Goal: Task Accomplishment & Management: Use online tool/utility

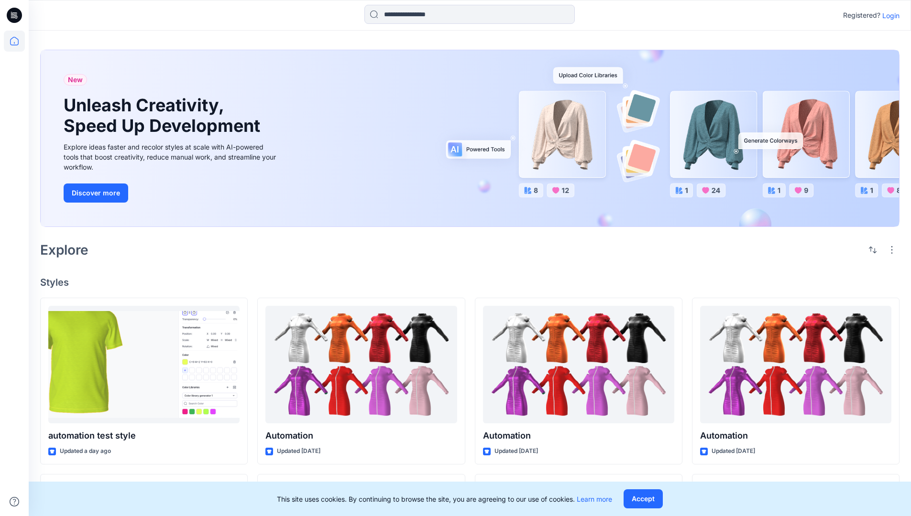
click at [888, 15] on p "Login" at bounding box center [890, 16] width 17 height 10
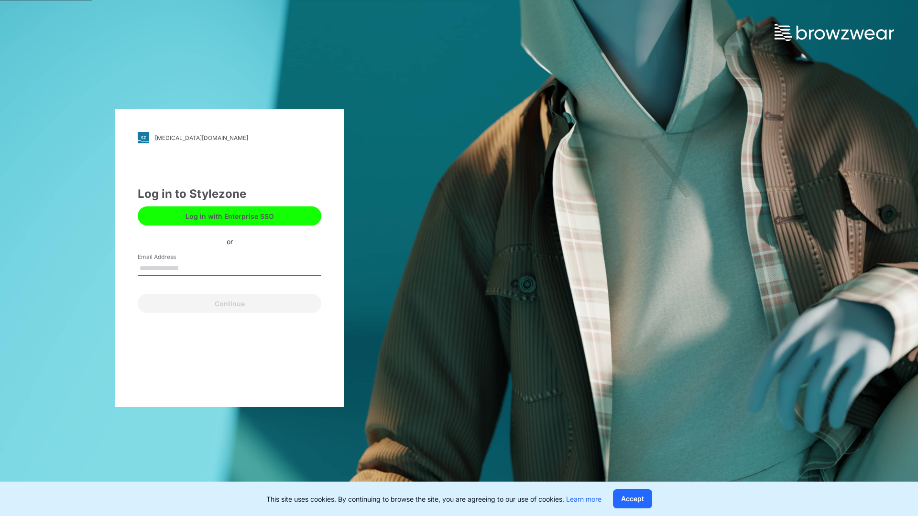
click at [189, 268] on input "Email Address" at bounding box center [230, 269] width 184 height 14
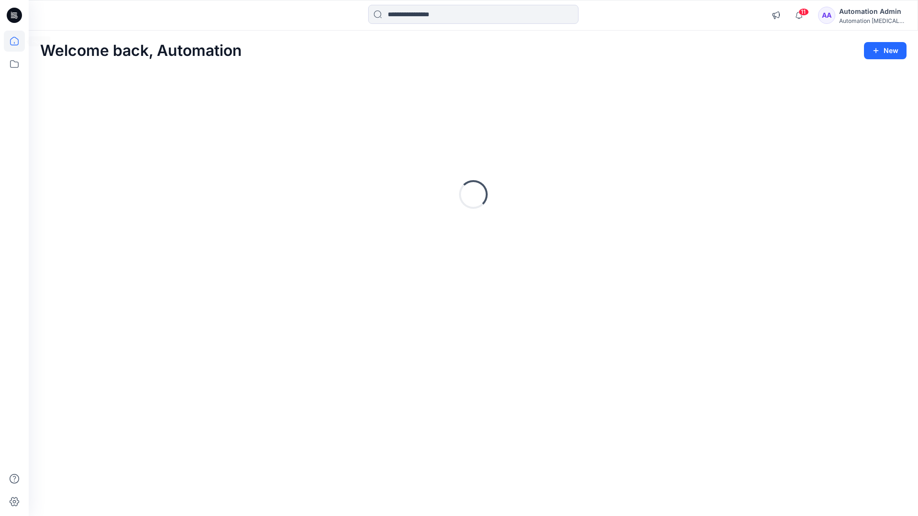
click at [18, 41] on icon at bounding box center [14, 41] width 9 height 9
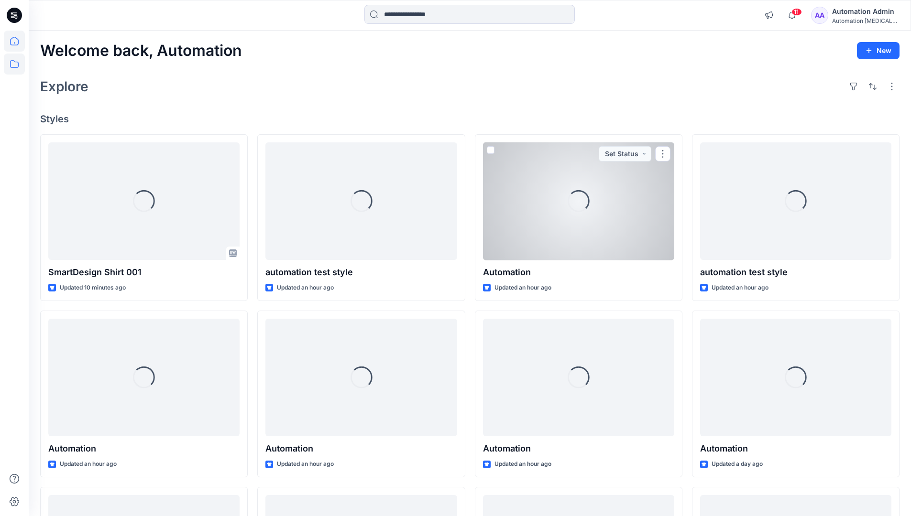
click at [15, 67] on icon at bounding box center [14, 64] width 21 height 21
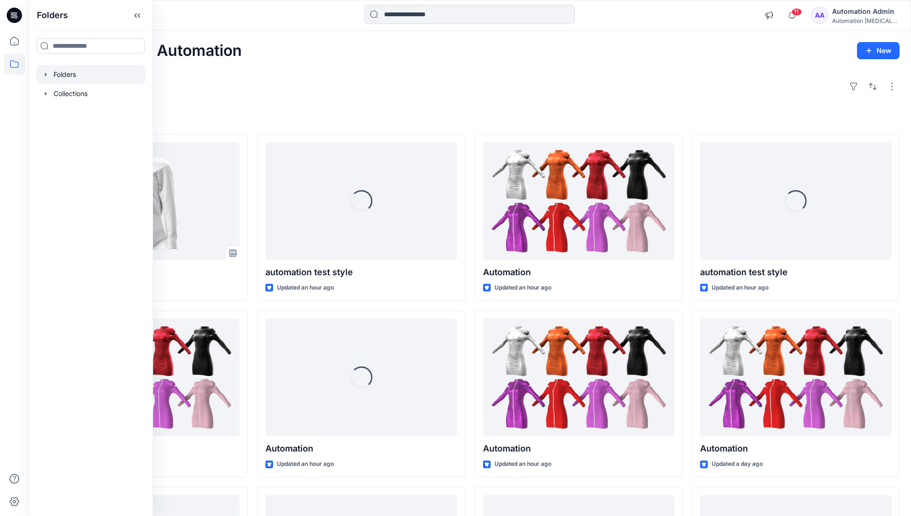
click at [88, 74] on div at bounding box center [90, 74] width 109 height 19
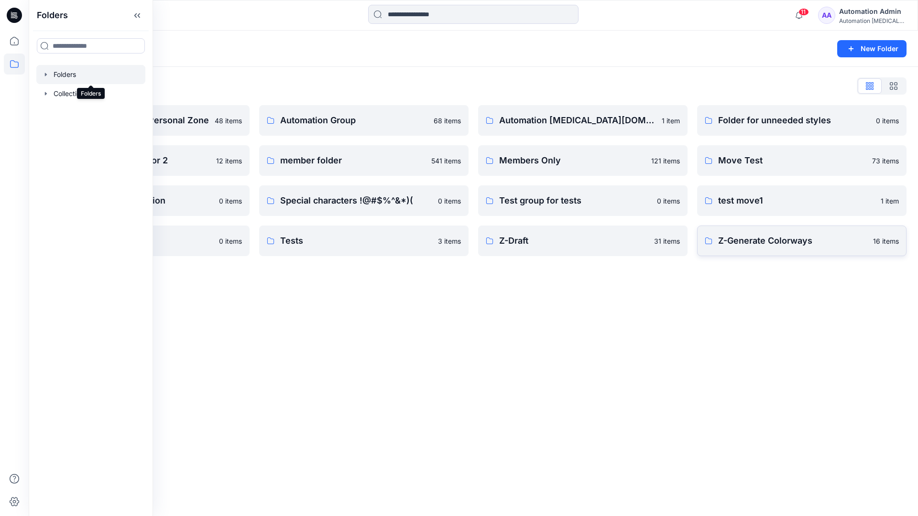
click at [822, 240] on p "Z-Generate Colorways" at bounding box center [792, 240] width 149 height 13
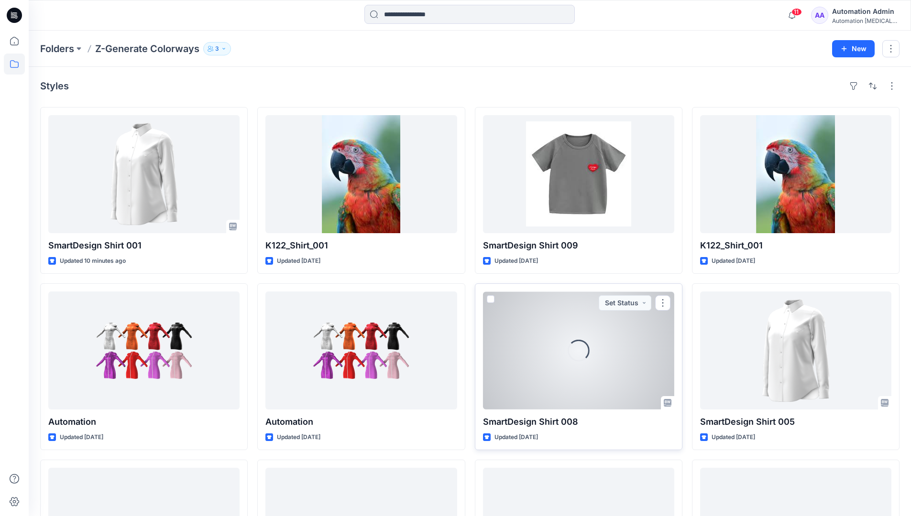
click at [493, 297] on span at bounding box center [491, 300] width 8 height 8
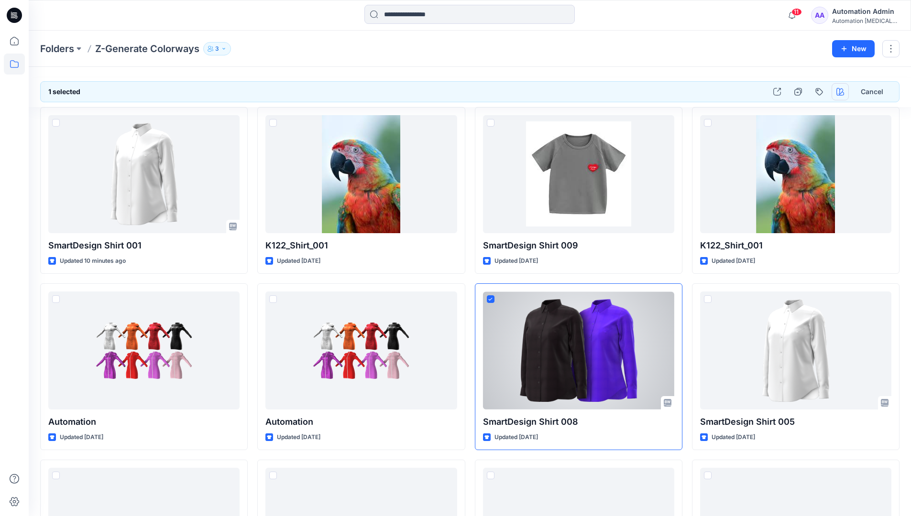
click at [840, 92] on icon "button" at bounding box center [840, 92] width 8 height 8
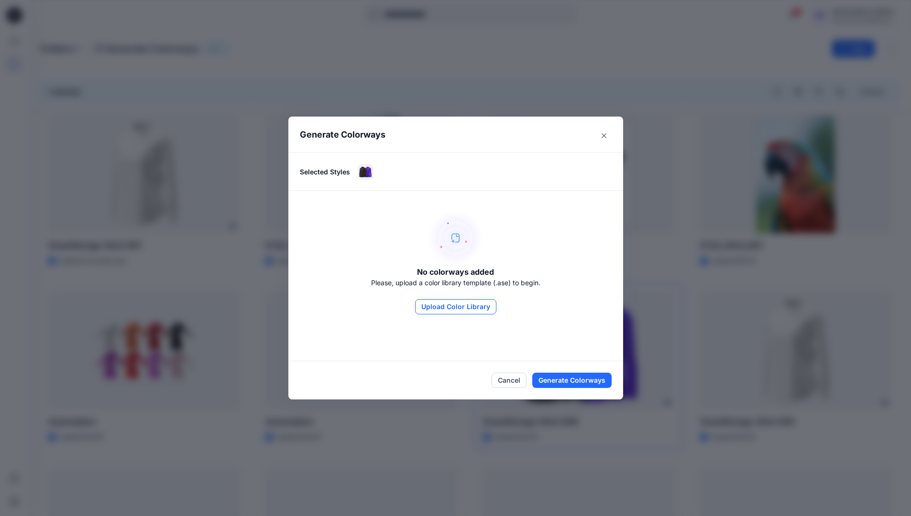
click at [470, 307] on button "Upload Color Library" at bounding box center [455, 306] width 81 height 15
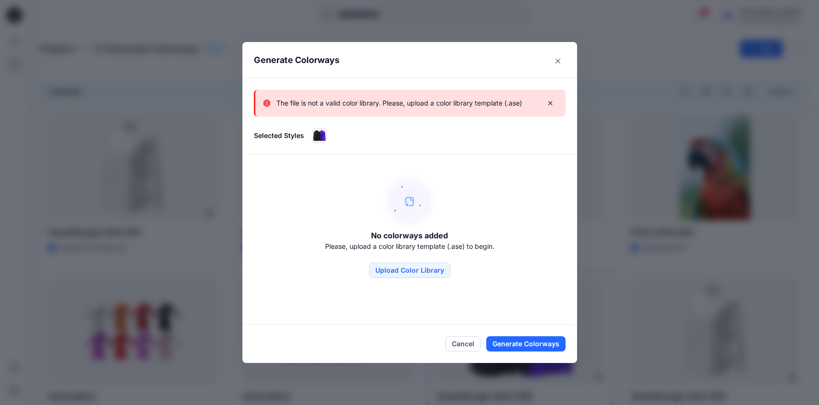
click at [474, 108] on p "The file is not a valid color library. Please, upload a color library template …" at bounding box center [399, 103] width 246 height 11
click at [560, 59] on icon "Close" at bounding box center [558, 61] width 5 height 5
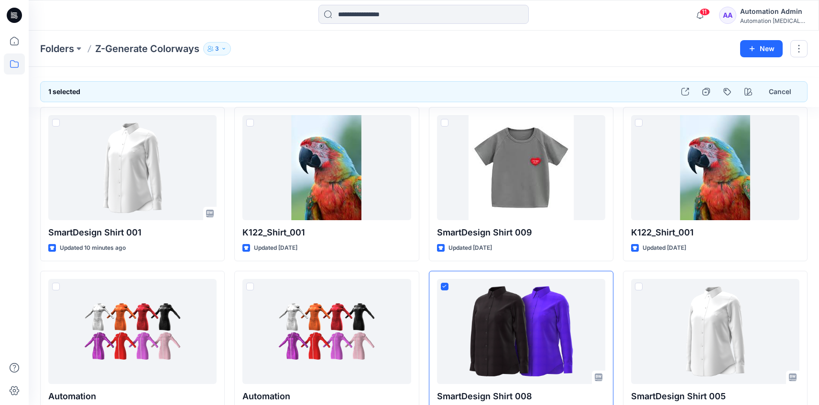
click at [764, 17] on div "Automation [MEDICAL_DATA]..." at bounding box center [773, 20] width 67 height 7
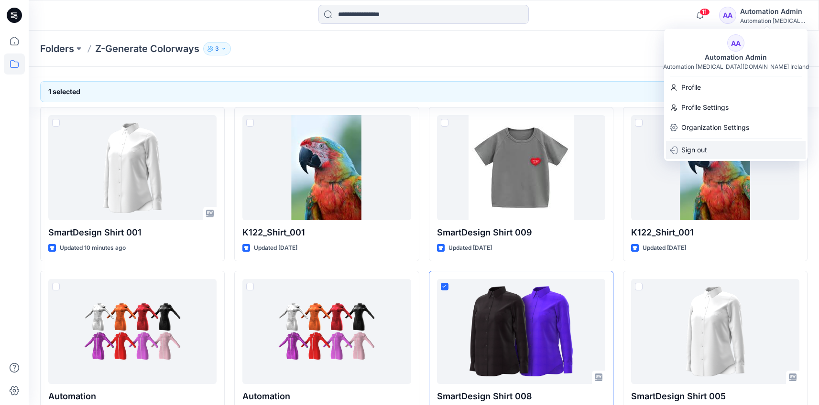
click at [728, 151] on div "Sign out" at bounding box center [736, 150] width 140 height 18
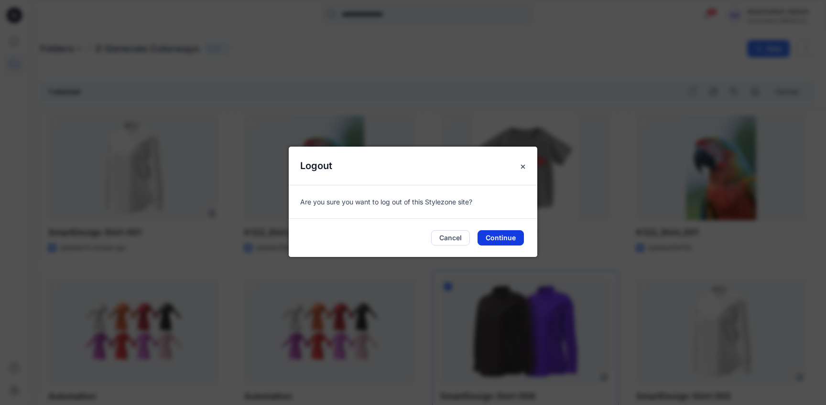
click at [515, 237] on button "Continue" at bounding box center [501, 237] width 46 height 15
